Goal: Entertainment & Leisure: Consume media (video, audio)

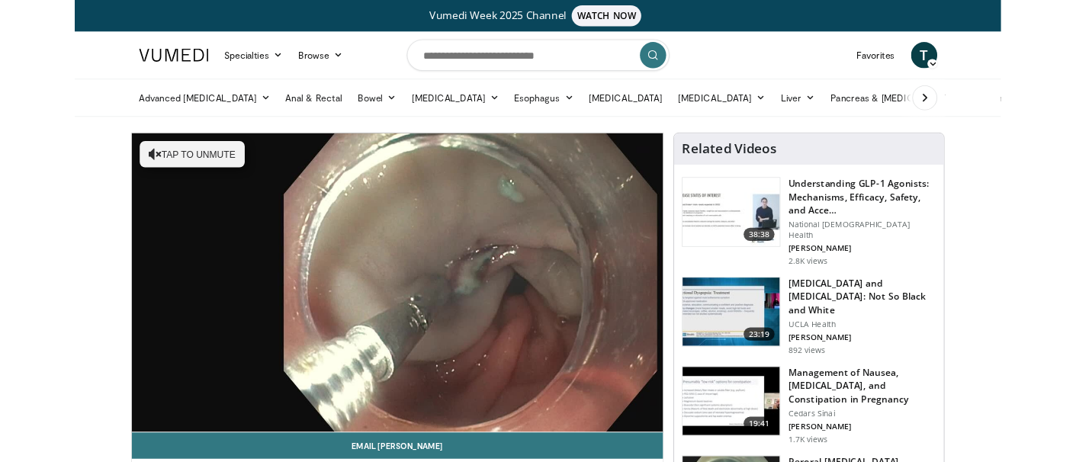
scroll to position [76, 0]
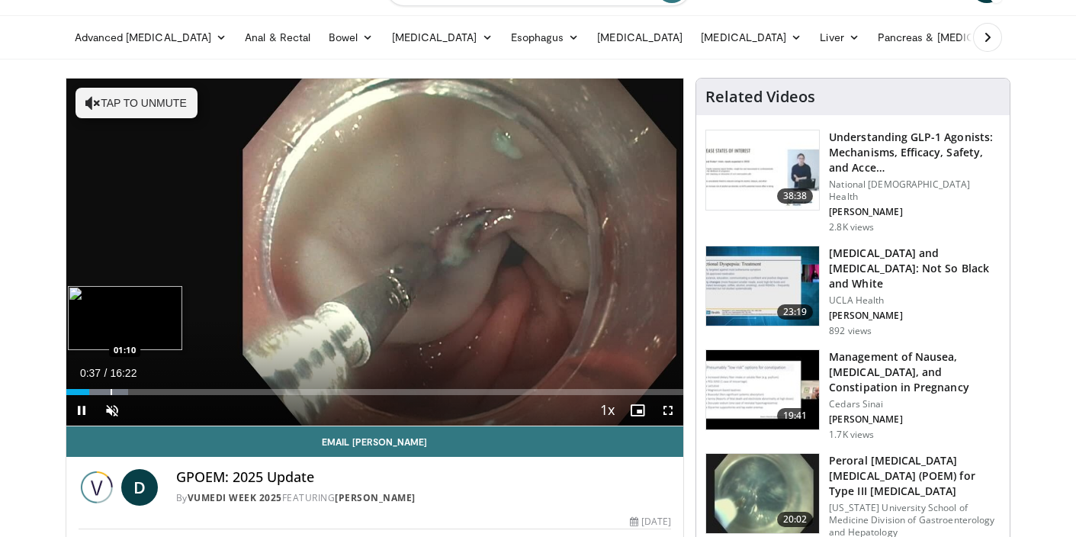
click at [111, 390] on div "Progress Bar" at bounding box center [112, 392] width 2 height 6
click at [146, 393] on div "Progress Bar" at bounding box center [147, 392] width 2 height 6
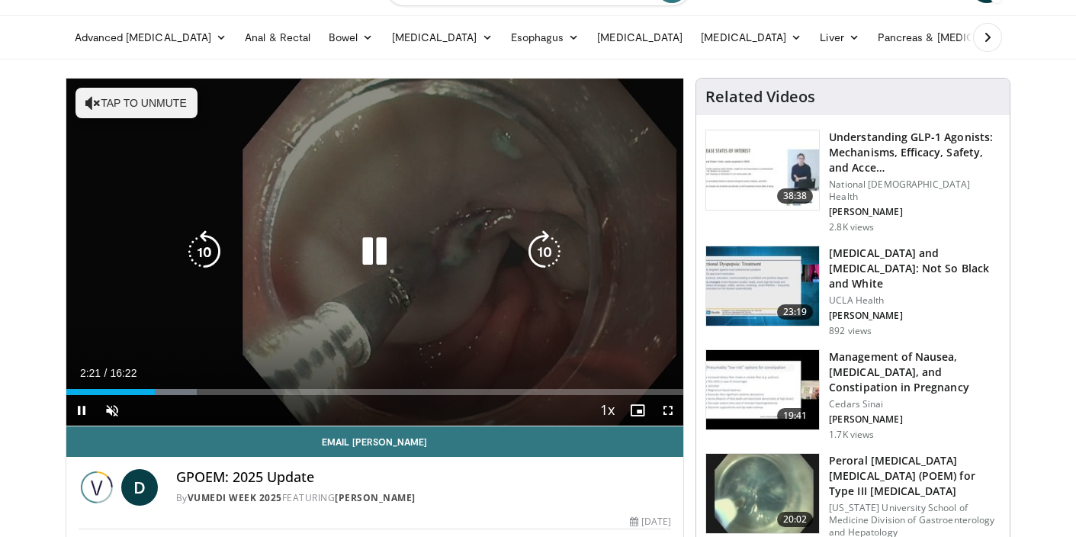
click at [375, 246] on icon "Video Player" at bounding box center [374, 251] width 43 height 43
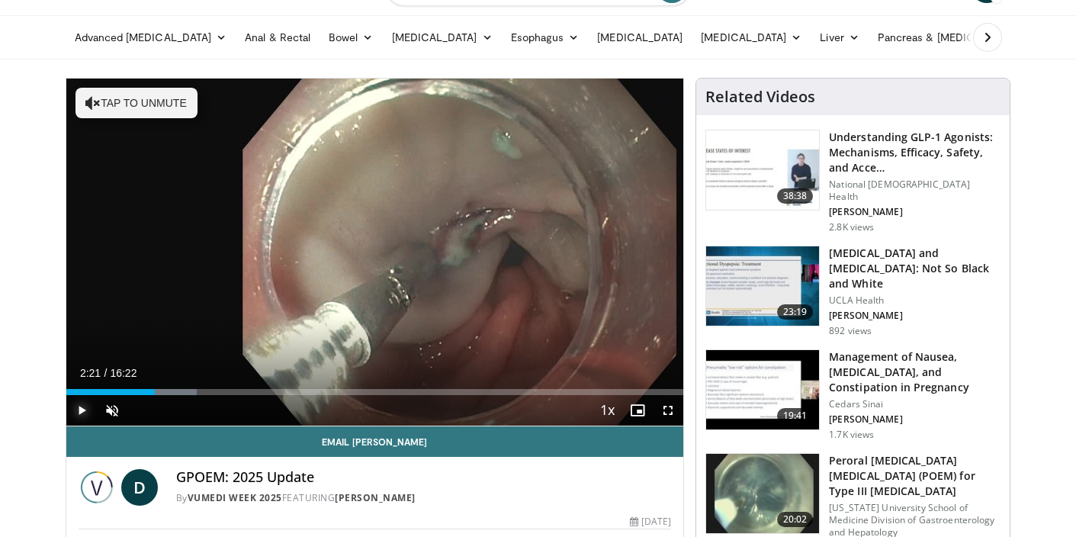
click at [79, 412] on span "Video Player" at bounding box center [81, 410] width 30 height 30
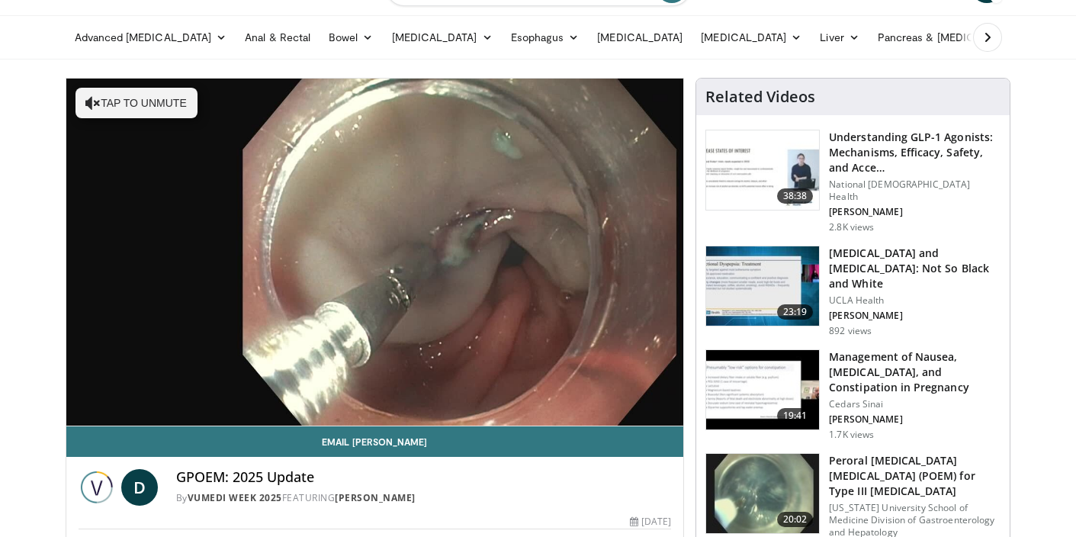
click at [195, 390] on div "10 seconds Tap to unmute" at bounding box center [374, 252] width 617 height 347
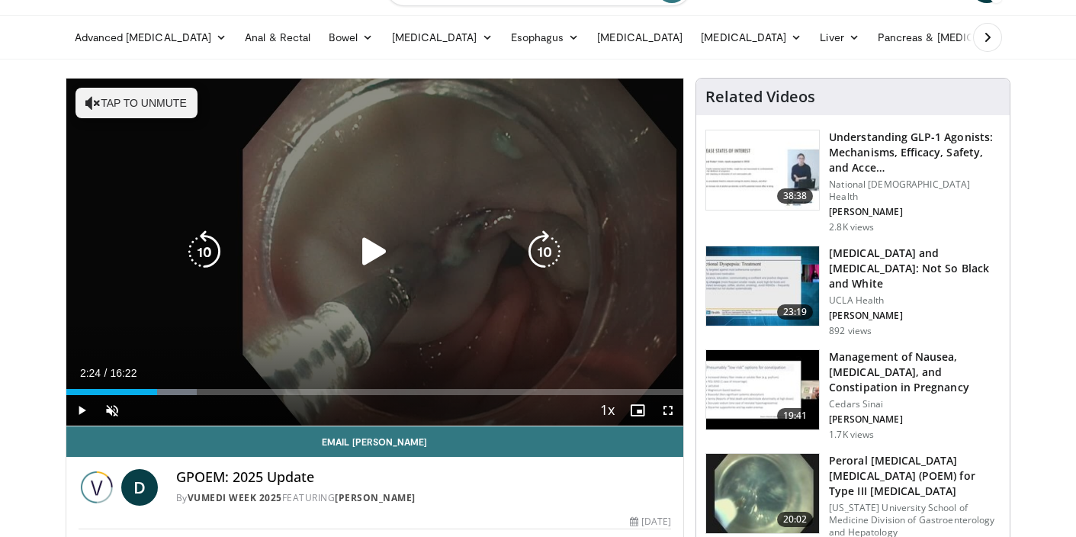
click at [121, 105] on button "Tap to unmute" at bounding box center [136, 103] width 122 height 30
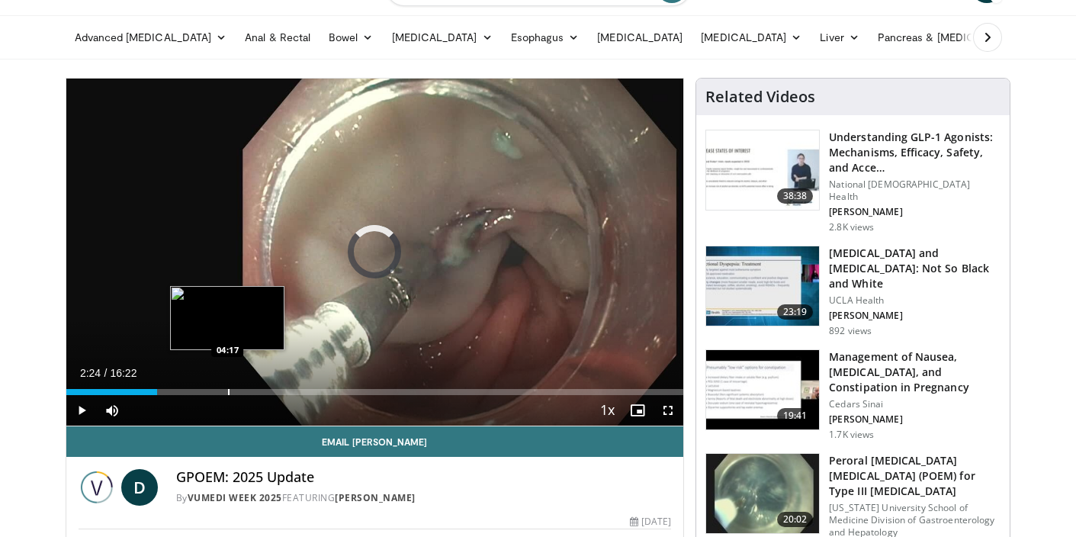
click at [227, 387] on div "Loaded : 0.00% 02:24 04:17" at bounding box center [374, 387] width 617 height 14
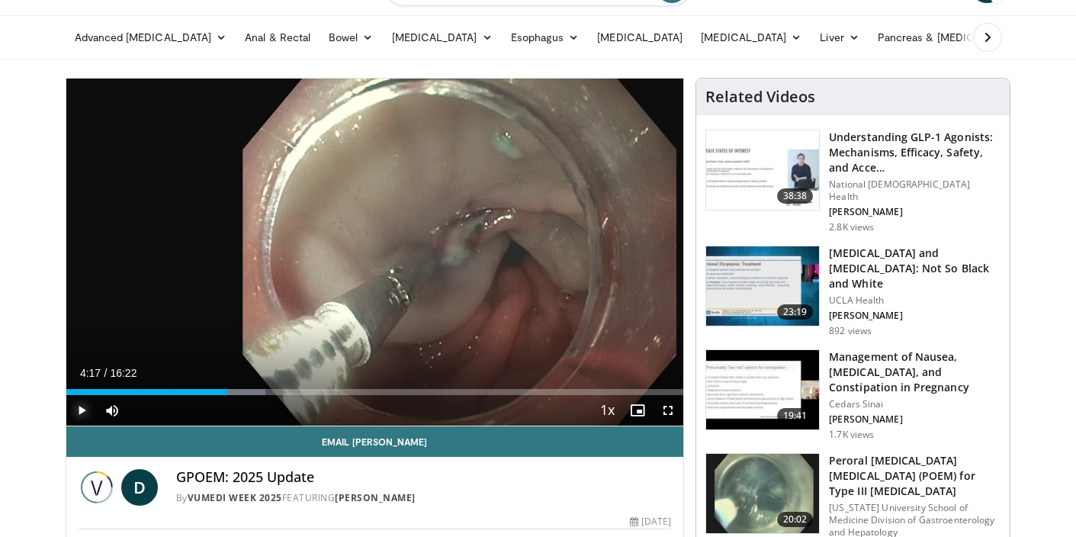
click at [79, 406] on span "Video Player" at bounding box center [81, 410] width 30 height 30
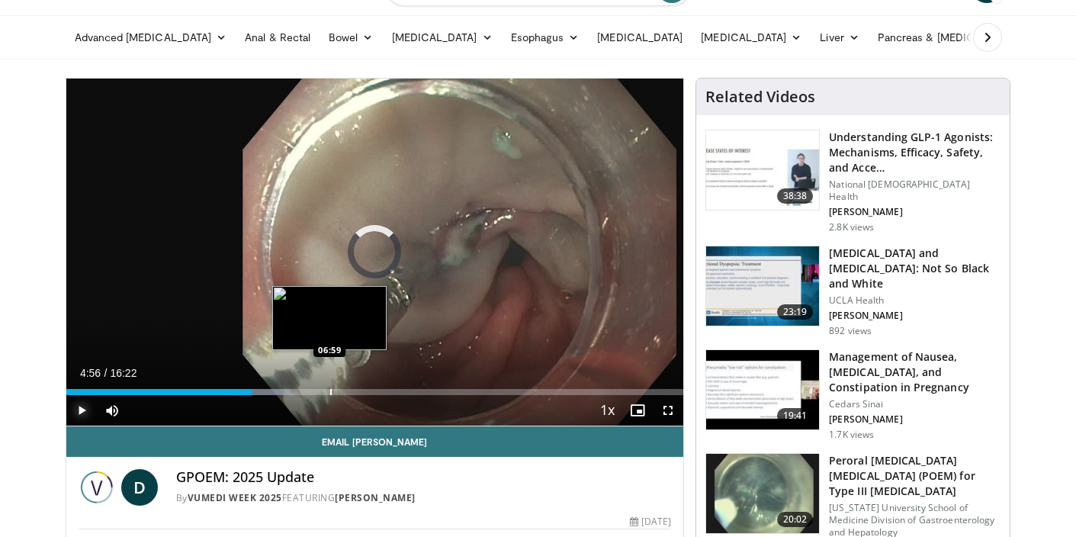
click at [330, 389] on div "Progress Bar" at bounding box center [331, 392] width 2 height 6
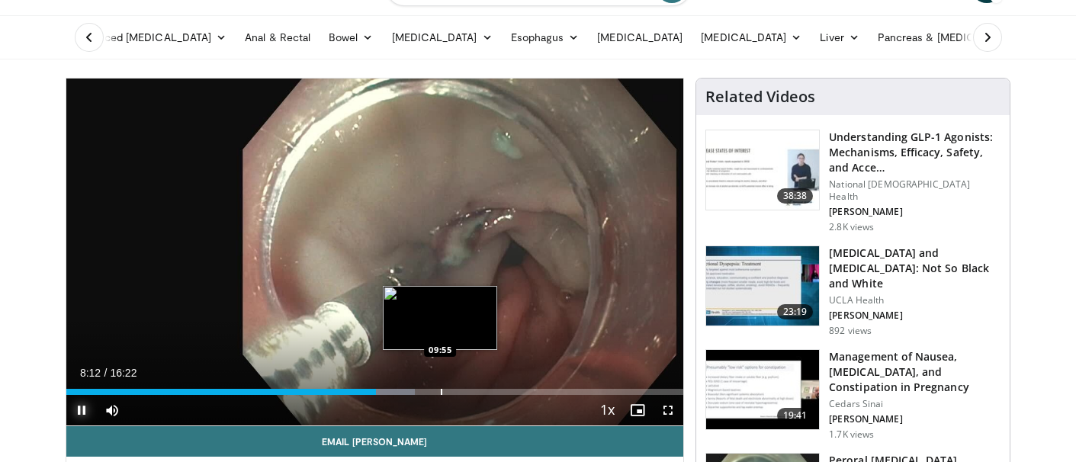
click at [441, 390] on div "Progress Bar" at bounding box center [442, 392] width 2 height 6
